Goal: Task Accomplishment & Management: Use online tool/utility

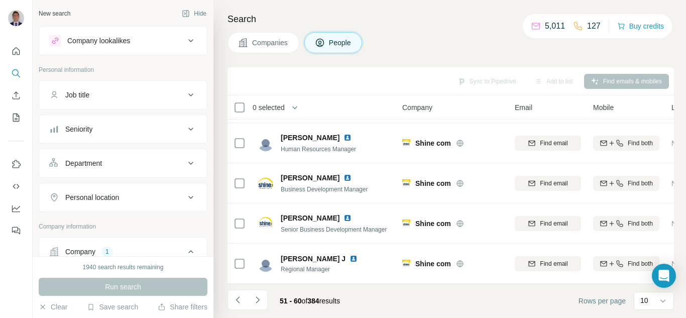
click at [341, 39] on span "People" at bounding box center [340, 43] width 23 height 10
click at [146, 168] on button "Department" at bounding box center [123, 163] width 168 height 24
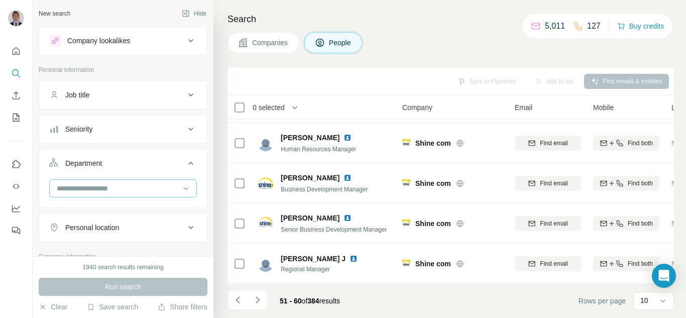
click at [118, 192] on input at bounding box center [118, 188] width 124 height 11
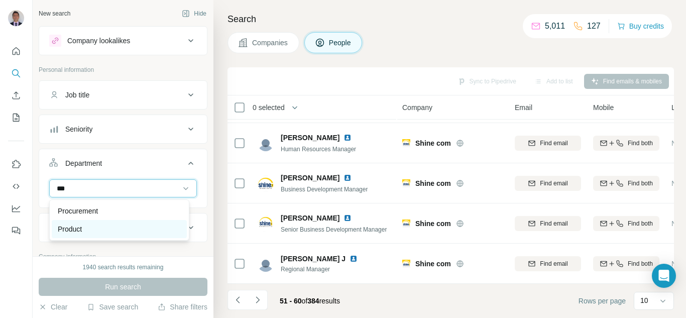
type input "***"
click at [77, 230] on p "Product" at bounding box center [70, 229] width 24 height 10
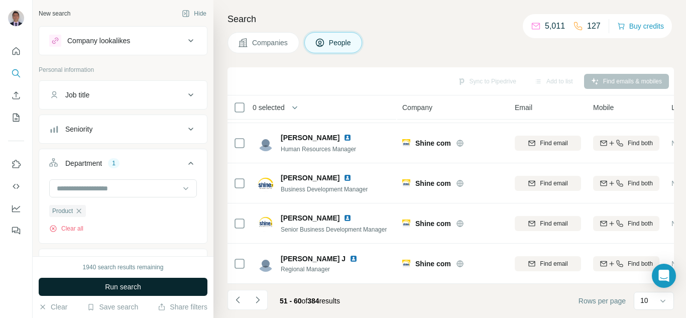
click at [118, 288] on span "Run search" at bounding box center [123, 287] width 36 height 10
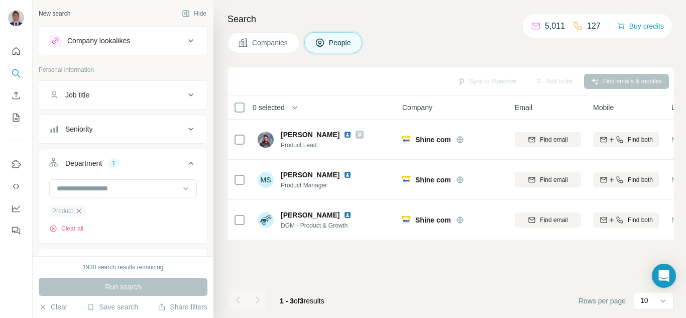
click at [80, 213] on icon "button" at bounding box center [79, 211] width 8 height 8
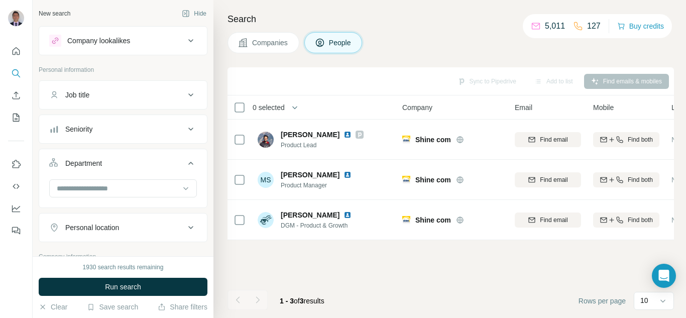
click at [92, 275] on div "1930 search results remaining Run search Clear Save search Share filters" at bounding box center [123, 287] width 181 height 62
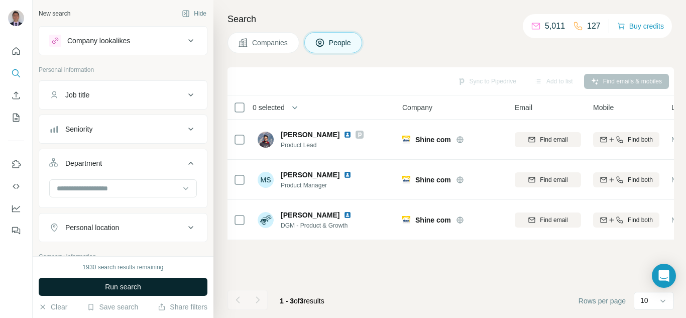
click at [91, 285] on button "Run search" at bounding box center [123, 287] width 169 height 18
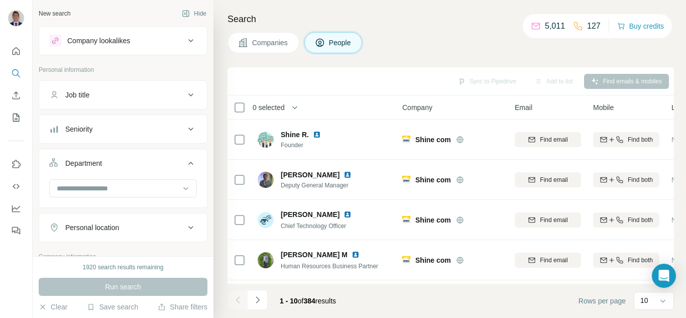
click at [118, 95] on div "Job title" at bounding box center [117, 95] width 136 height 10
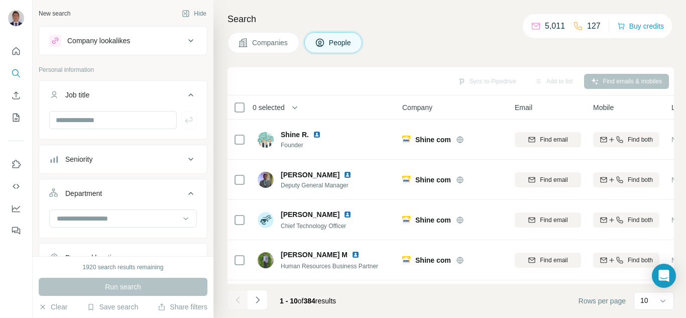
click at [118, 95] on div "Job title" at bounding box center [117, 95] width 136 height 10
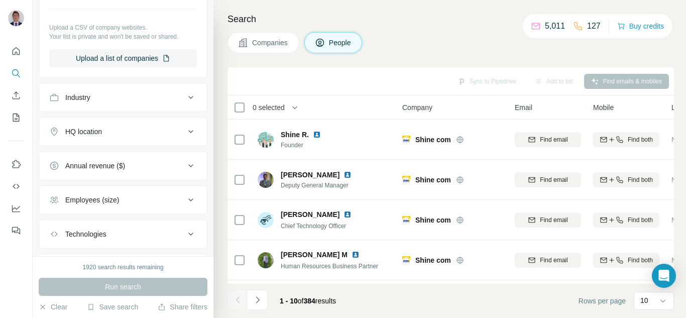
scroll to position [430, 0]
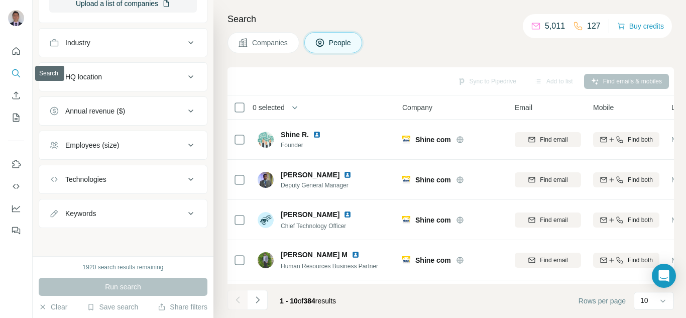
click at [15, 73] on icon "Search" at bounding box center [16, 73] width 10 height 10
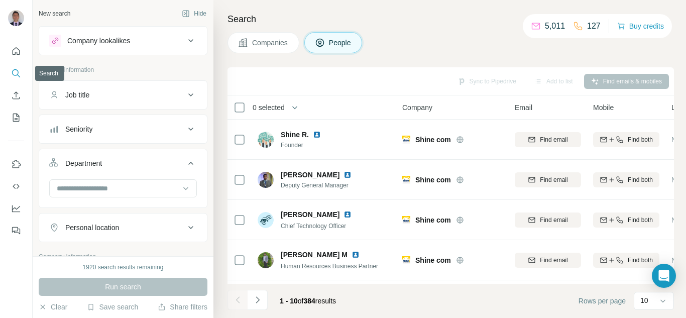
click at [19, 74] on icon "Search" at bounding box center [16, 73] width 10 height 10
click at [245, 49] on button "Companies" at bounding box center [263, 42] width 72 height 21
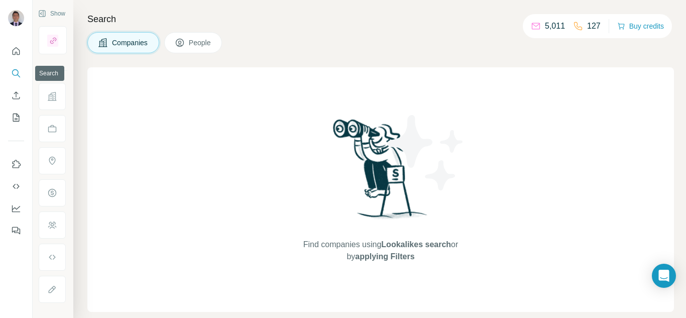
click at [13, 74] on icon "Search" at bounding box center [15, 72] width 7 height 7
click at [188, 44] on button "People" at bounding box center [193, 42] width 58 height 21
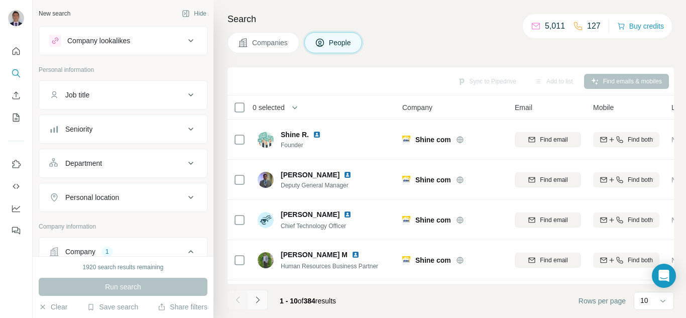
click at [257, 300] on icon "Navigate to next page" at bounding box center [258, 300] width 10 height 10
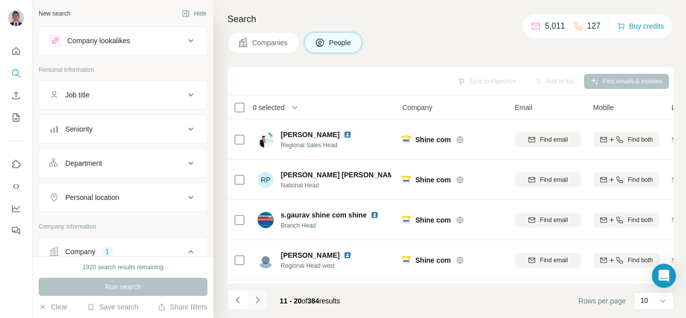
click at [256, 300] on icon "Navigate to next page" at bounding box center [258, 300] width 10 height 10
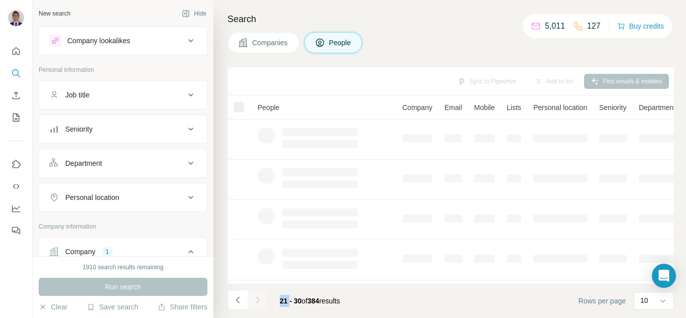
click at [256, 300] on div at bounding box center [257, 300] width 20 height 20
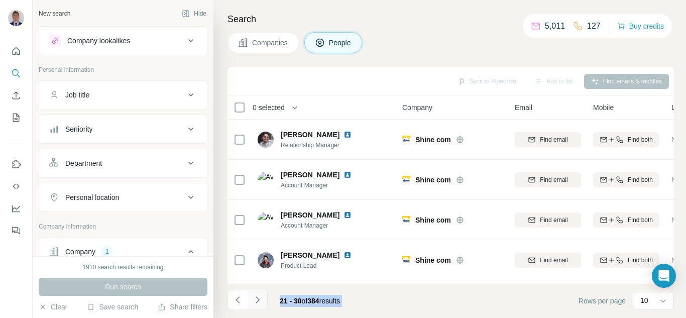
click at [256, 300] on icon "Navigate to next page" at bounding box center [258, 300] width 10 height 10
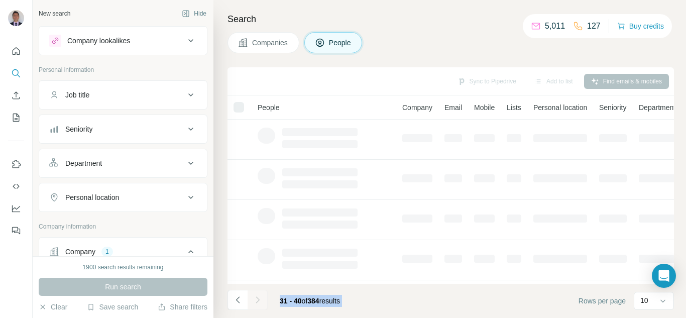
click at [256, 300] on div at bounding box center [257, 300] width 20 height 20
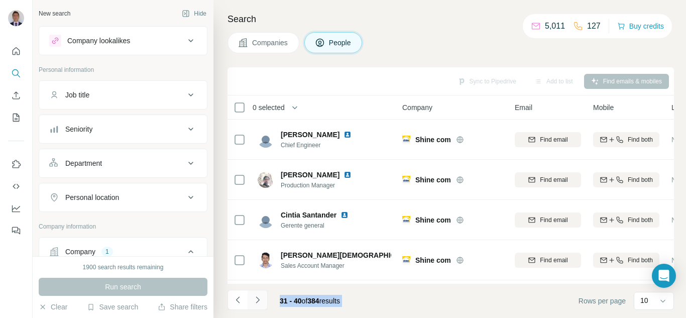
click at [256, 300] on icon "Navigate to next page" at bounding box center [258, 300] width 10 height 10
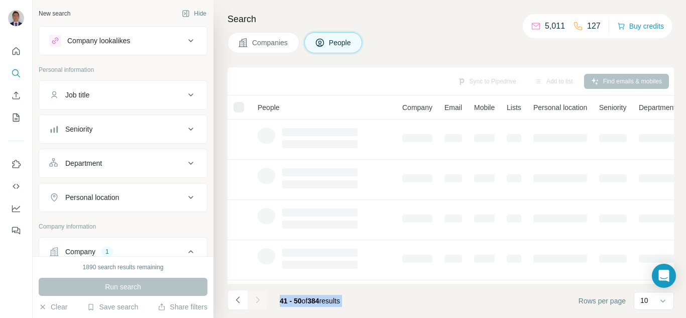
click at [256, 300] on div at bounding box center [257, 300] width 20 height 20
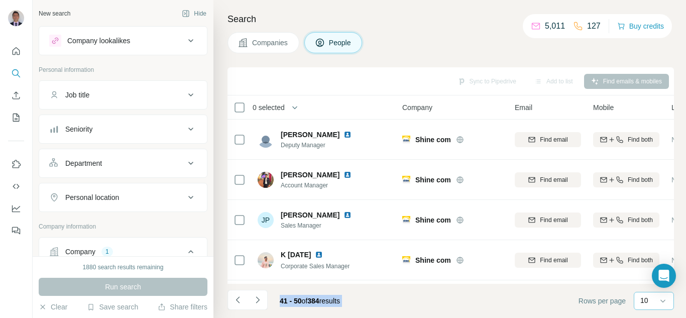
click at [668, 298] on input at bounding box center [683, 300] width 30 height 11
click at [650, 223] on p "60" at bounding box center [646, 224] width 8 height 10
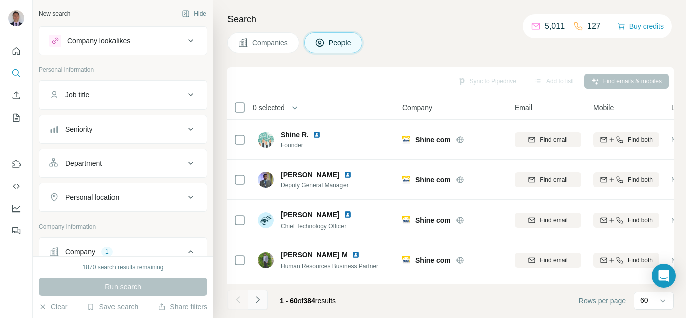
click at [263, 300] on button "Navigate to next page" at bounding box center [257, 300] width 20 height 20
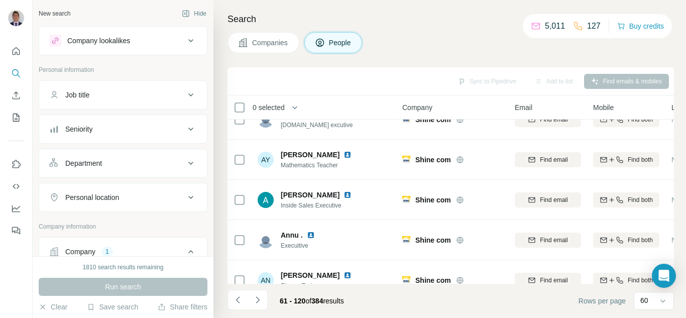
scroll to position [2250, 0]
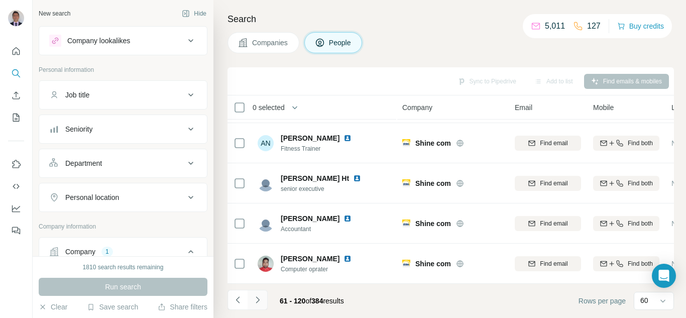
click at [255, 302] on icon "Navigate to next page" at bounding box center [258, 300] width 10 height 10
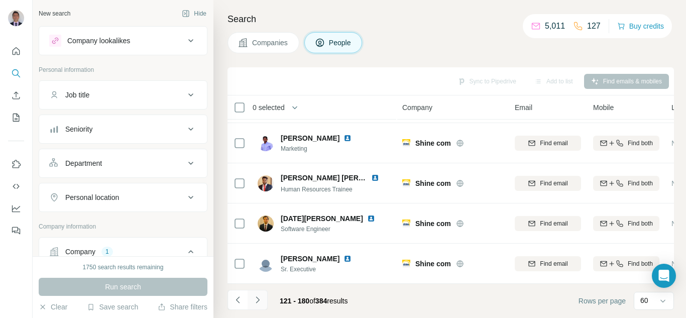
click at [260, 300] on icon "Navigate to next page" at bounding box center [258, 300] width 10 height 10
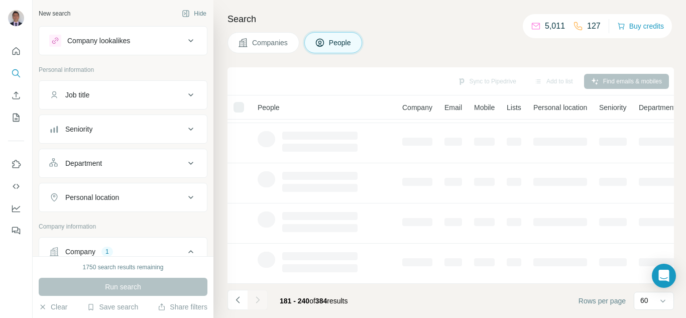
scroll to position [242, 0]
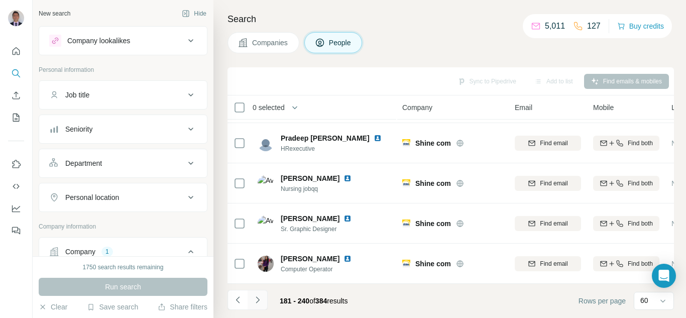
click at [260, 300] on icon "Navigate to next page" at bounding box center [258, 300] width 10 height 10
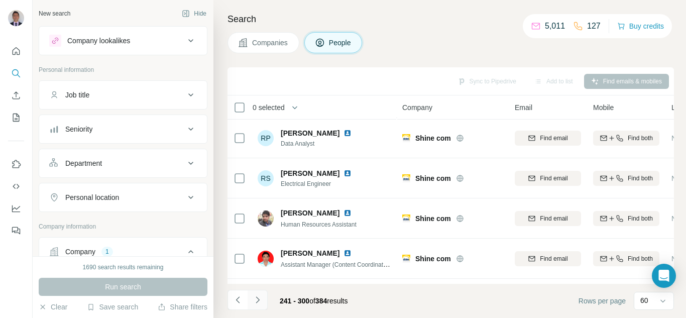
scroll to position [2250, 0]
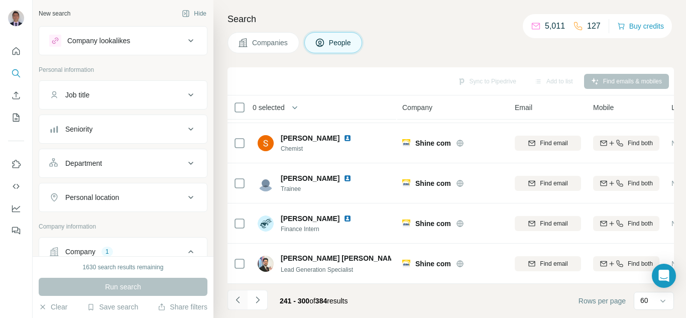
click at [236, 299] on icon "Navigate to previous page" at bounding box center [238, 300] width 10 height 10
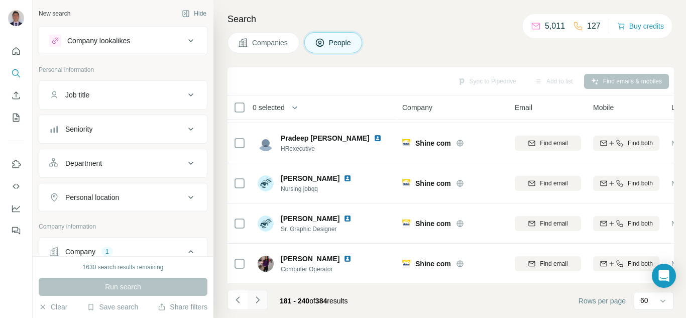
click at [255, 300] on icon "Navigate to next page" at bounding box center [258, 300] width 10 height 10
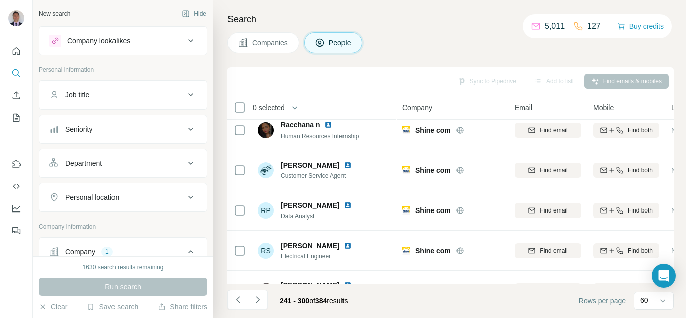
scroll to position [0, 0]
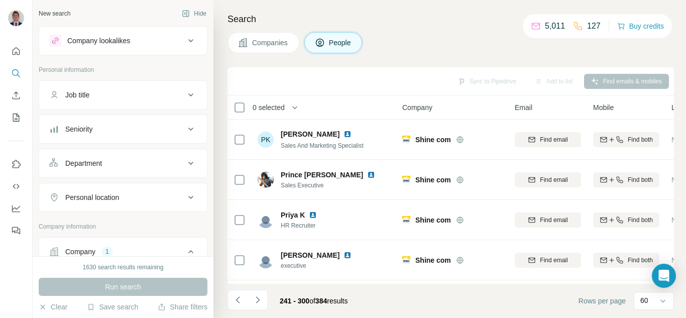
click at [385, 37] on div "Companies People" at bounding box center [450, 42] width 446 height 21
